Goal: Task Accomplishment & Management: Manage account settings

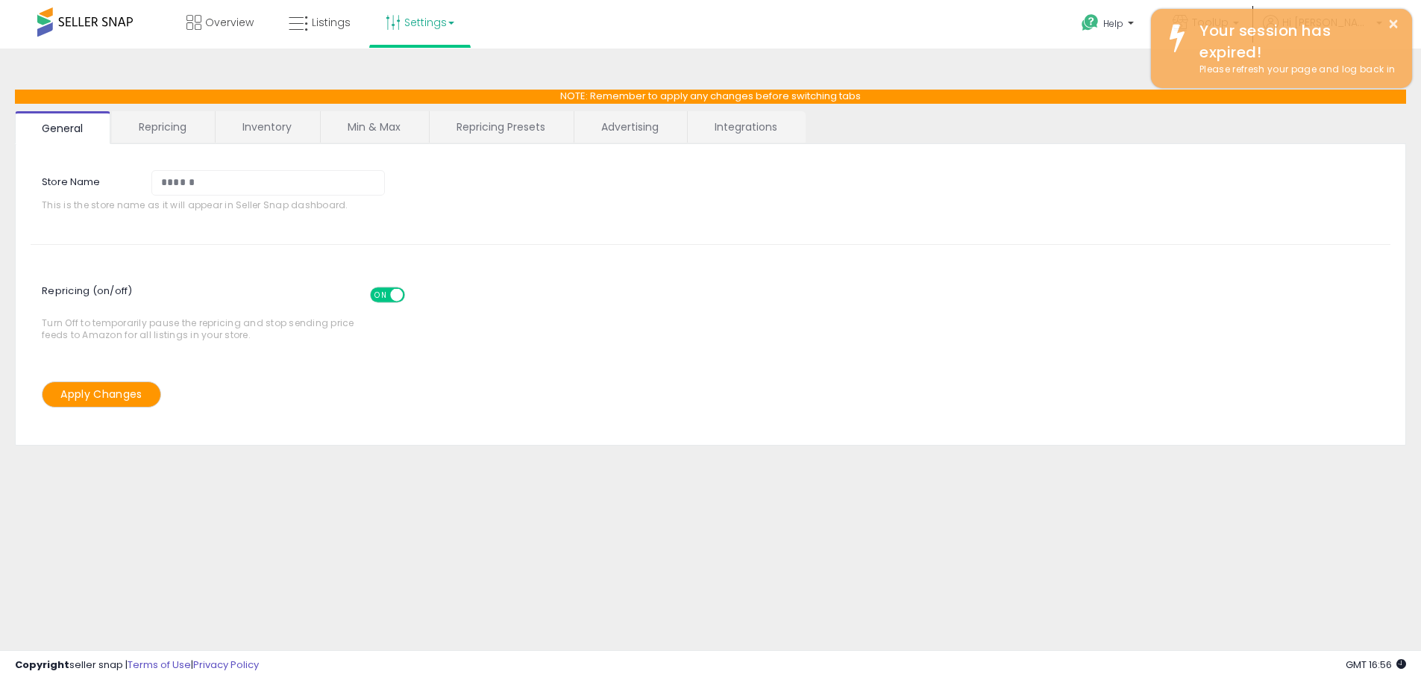
click at [595, 46] on div "Overview Listings Settings" at bounding box center [459, 31] width 940 height 63
